Goal: Task Accomplishment & Management: Manage account settings

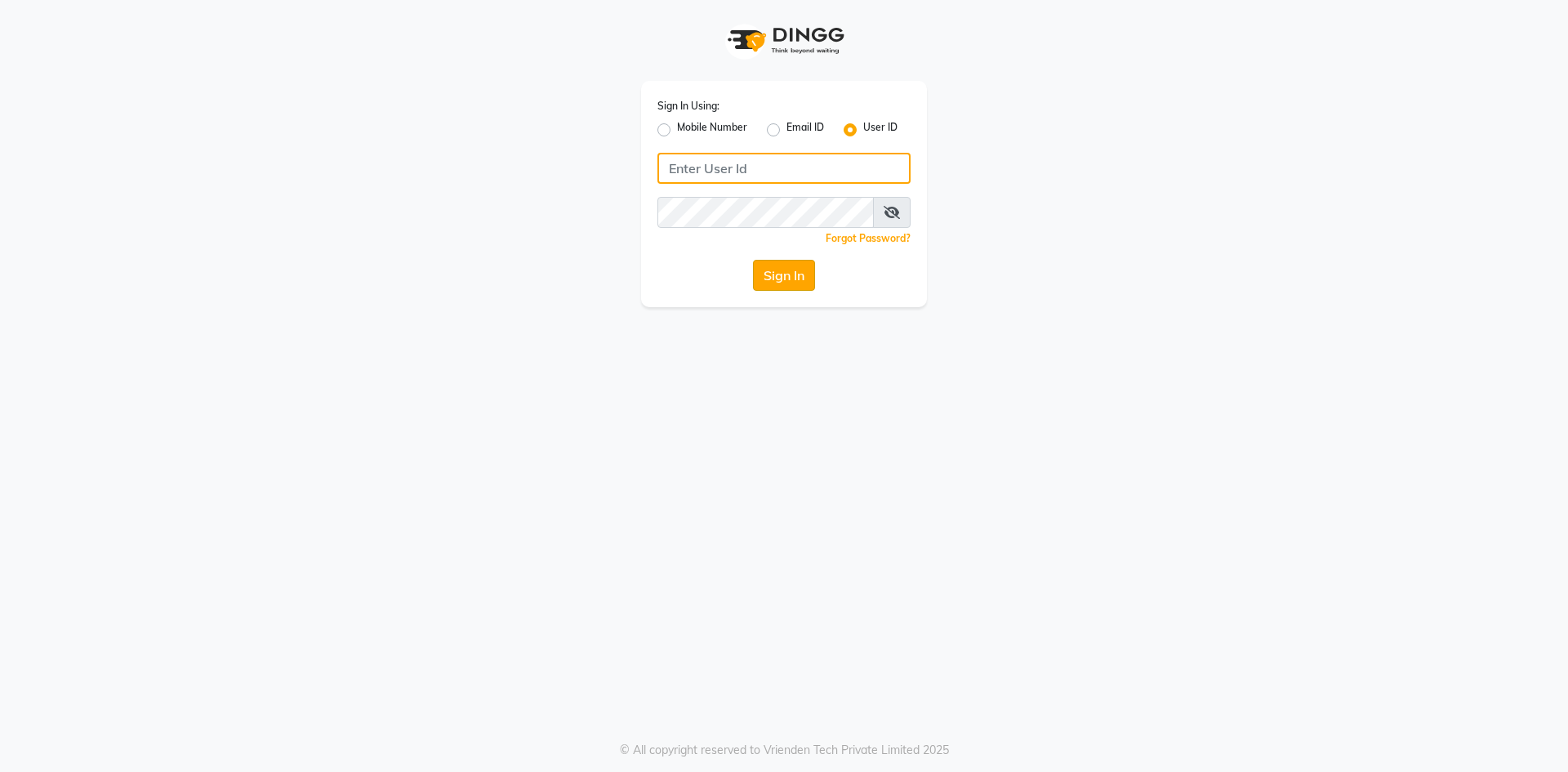
type input "e3619-01"
click at [796, 269] on button "Sign In" at bounding box center [784, 274] width 62 height 31
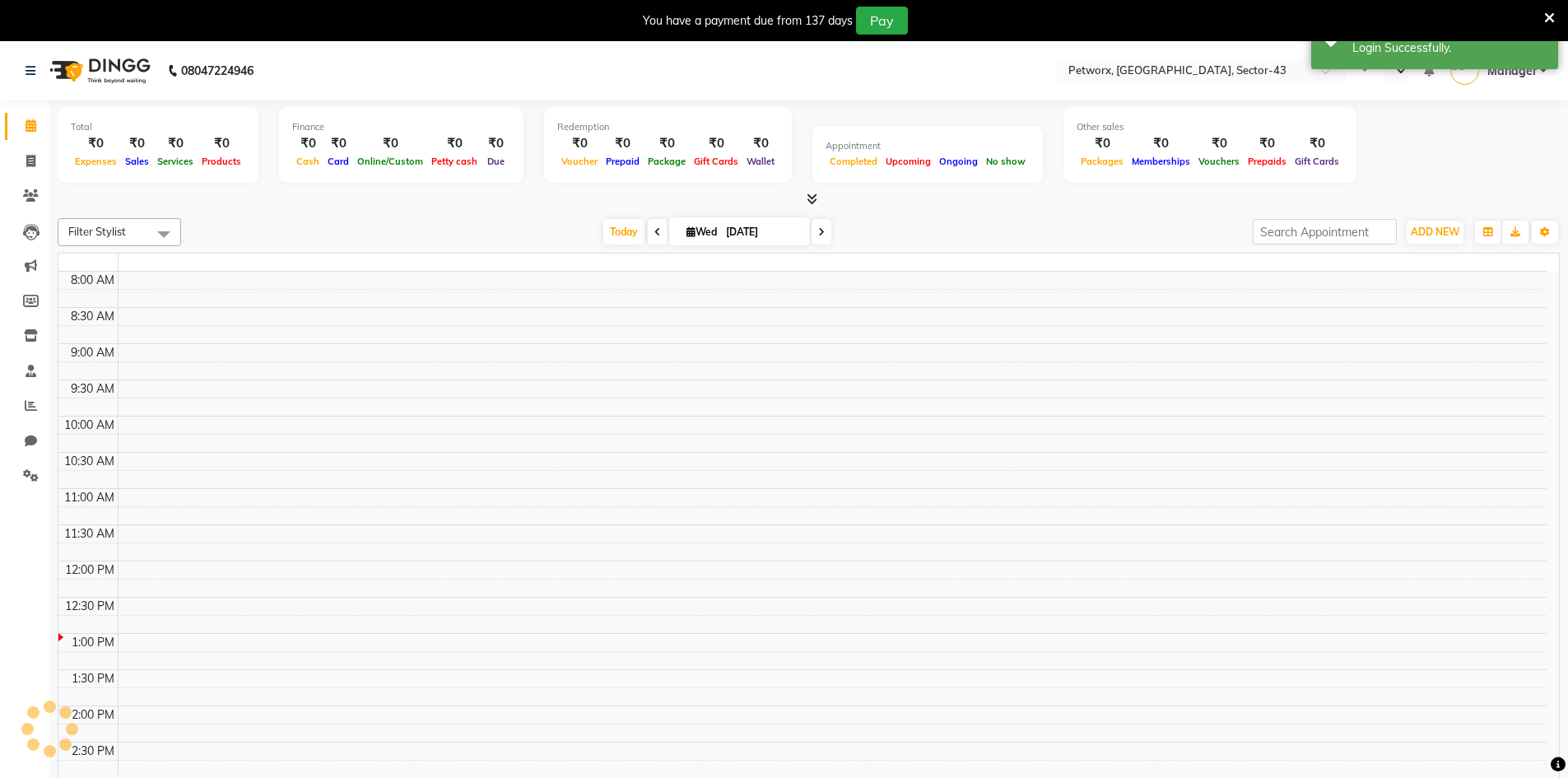
select select "en"
